Goal: Task Accomplishment & Management: Manage account settings

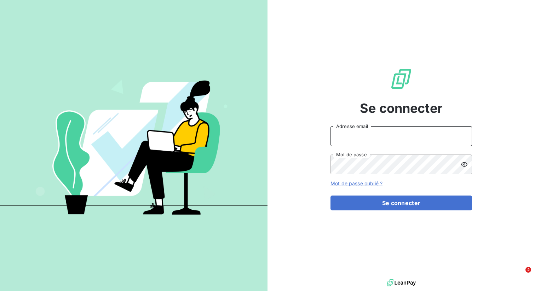
click at [353, 140] on input "Adresse email" at bounding box center [402, 136] width 142 height 20
click at [371, 134] on input "admin" at bounding box center [402, 136] width 142 height 20
type input "admin@[PERSON_NAME]"
click at [331, 196] on button "Se connecter" at bounding box center [402, 203] width 142 height 15
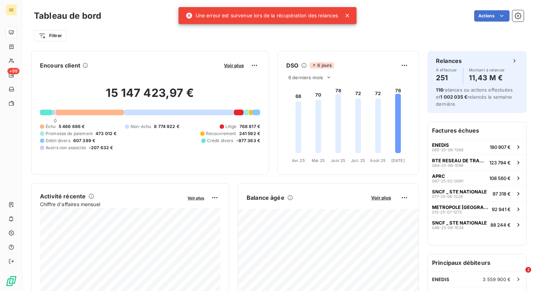
click at [351, 15] on icon at bounding box center [347, 15] width 7 height 7
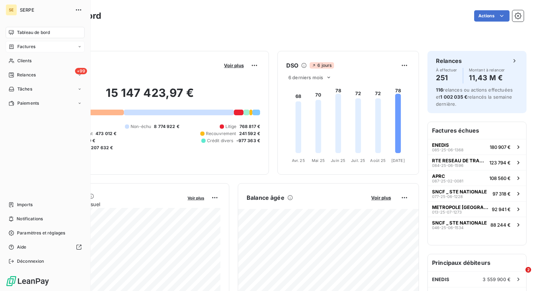
click at [42, 48] on div "Factures" at bounding box center [45, 46] width 79 height 11
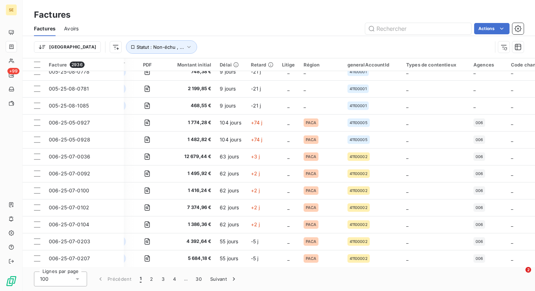
scroll to position [0, 251]
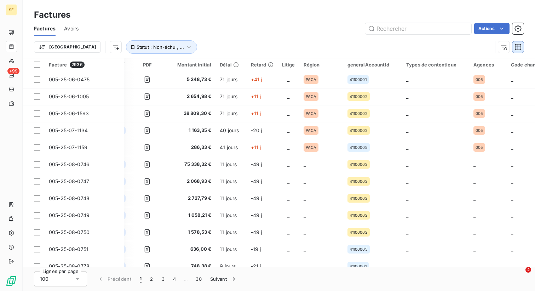
click at [520, 50] on icon "button" at bounding box center [518, 47] width 6 height 6
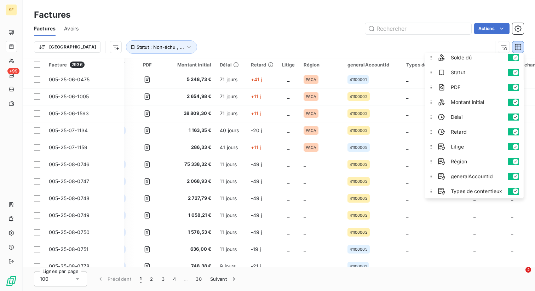
scroll to position [0, 0]
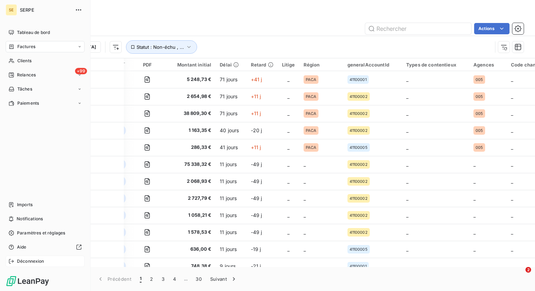
click at [14, 263] on div "Déconnexion" at bounding box center [45, 261] width 79 height 11
